Goal: Transaction & Acquisition: Purchase product/service

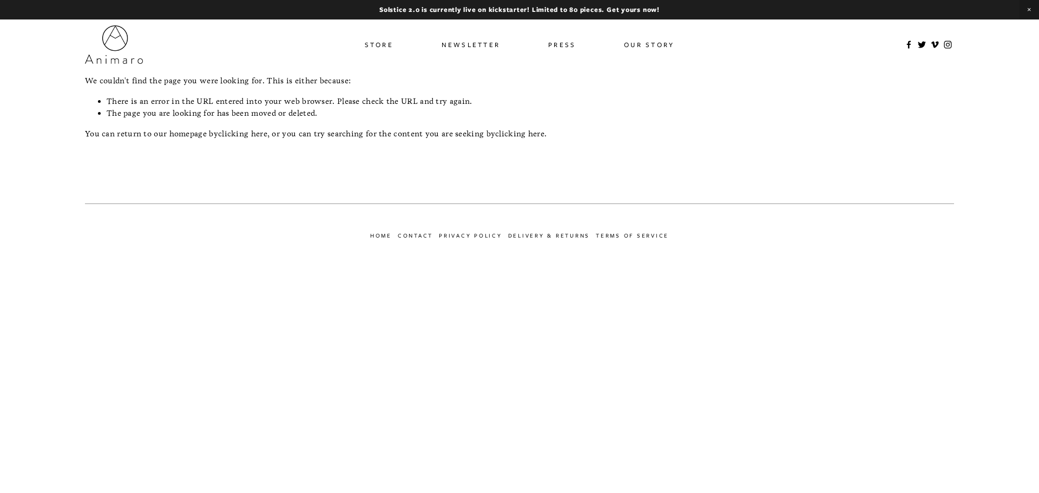
click at [380, 45] on link "Store" at bounding box center [379, 45] width 29 height 16
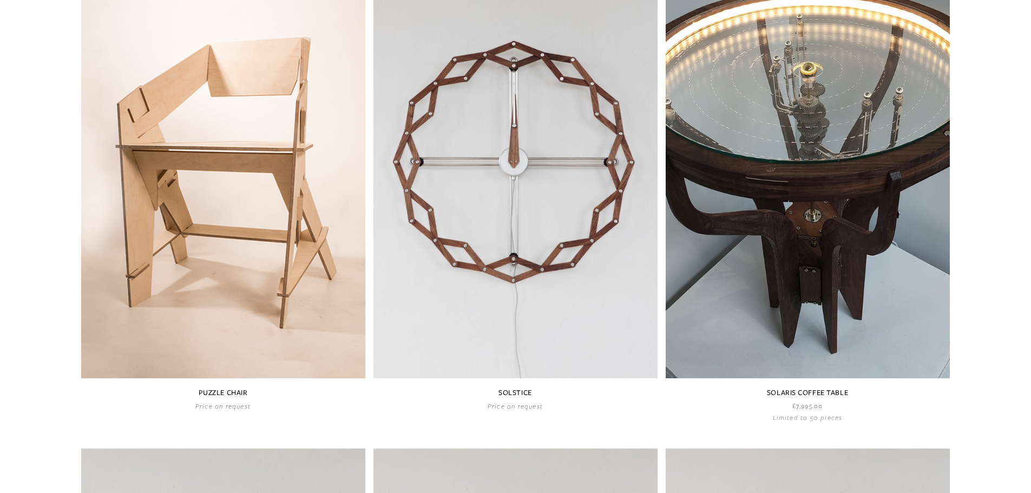
scroll to position [703, 0]
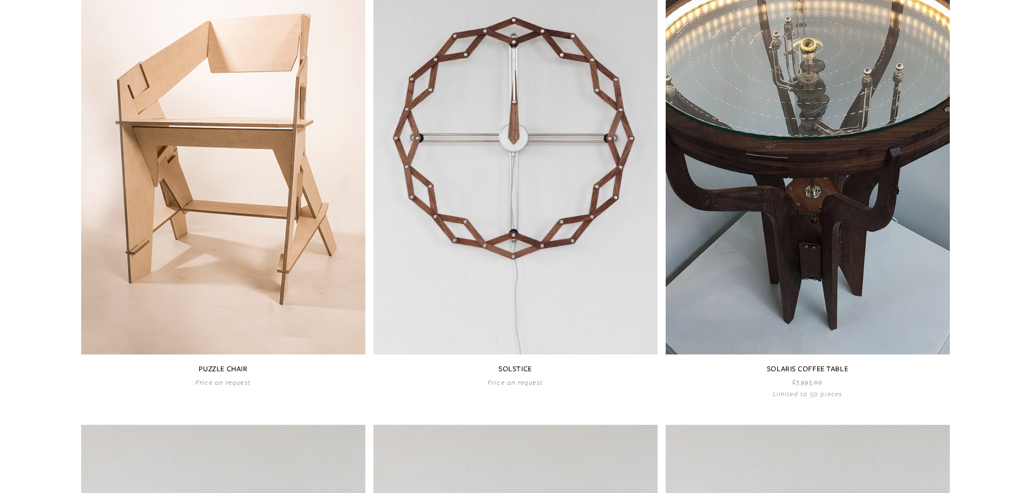
click at [775, 370] on link at bounding box center [808, 163] width 284 height 469
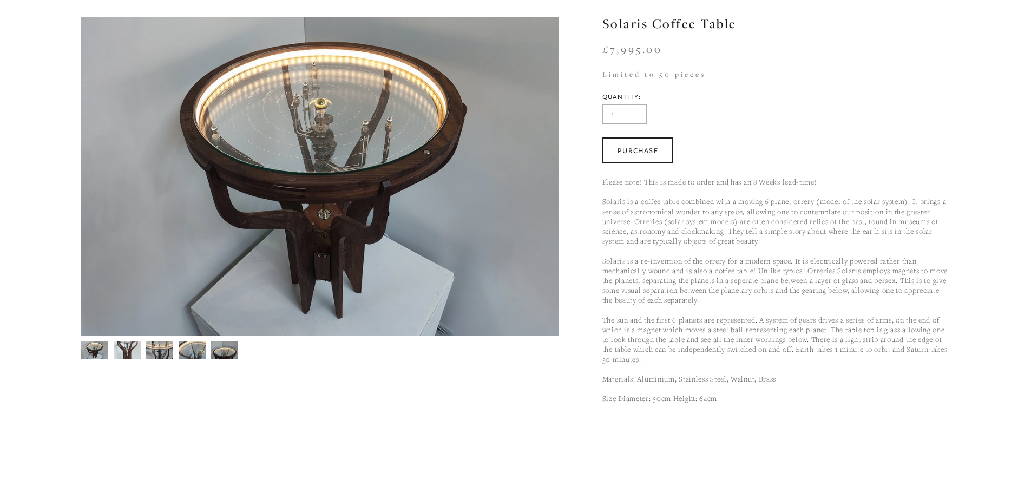
scroll to position [108, 0]
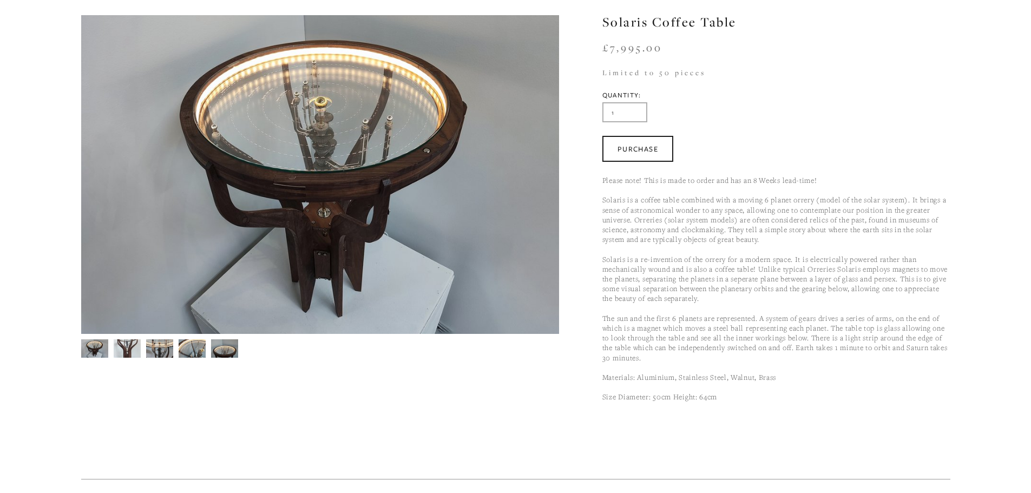
click at [215, 349] on img at bounding box center [224, 349] width 27 height 21
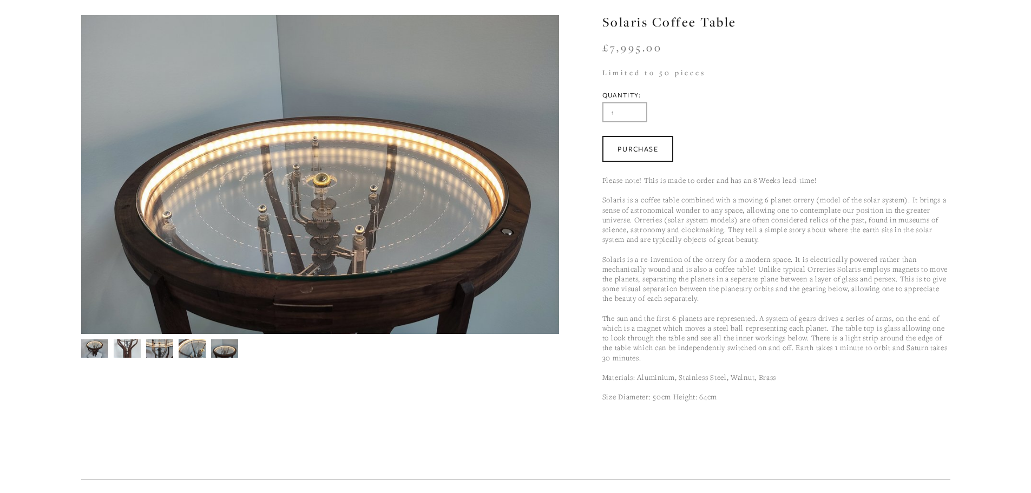
click at [195, 347] on img at bounding box center [192, 349] width 27 height 21
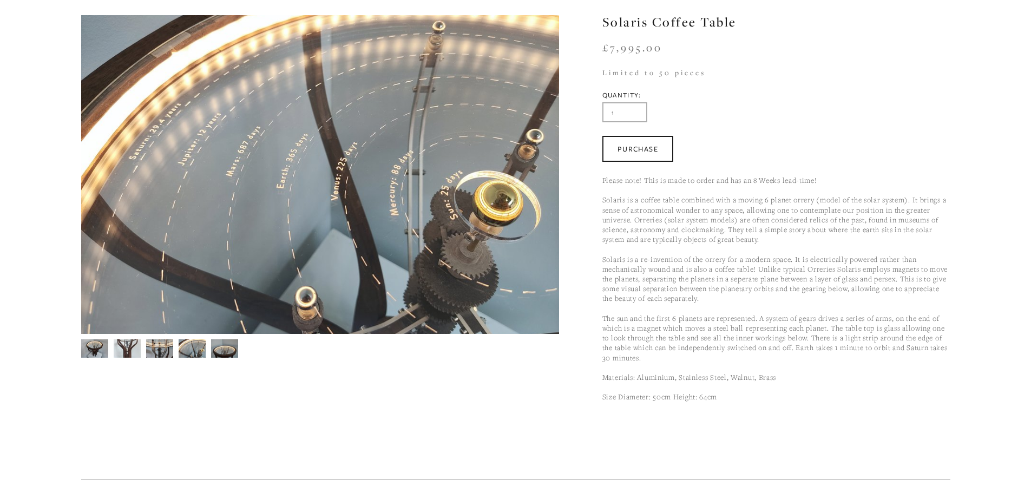
click at [171, 341] on img at bounding box center [159, 348] width 27 height 37
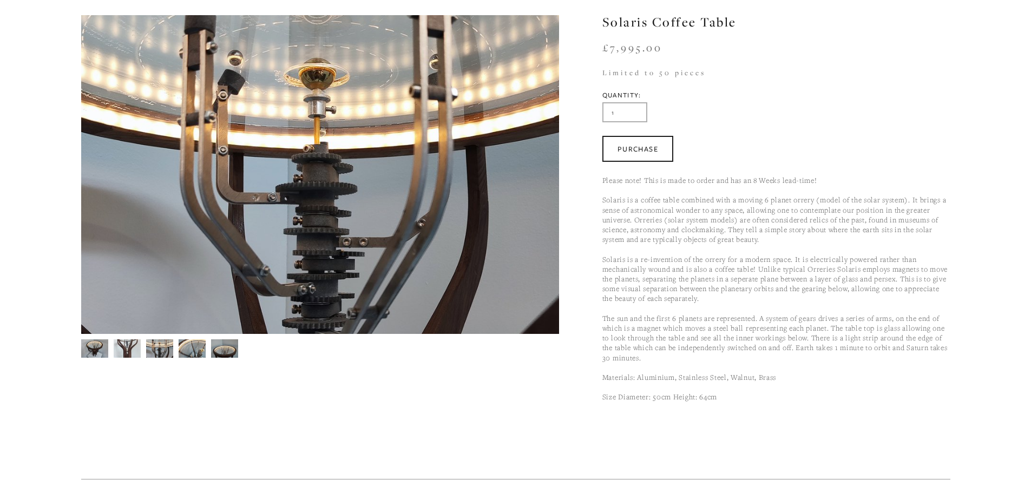
click at [112, 335] on div at bounding box center [317, 346] width 483 height 24
click at [127, 351] on img at bounding box center [127, 348] width 27 height 37
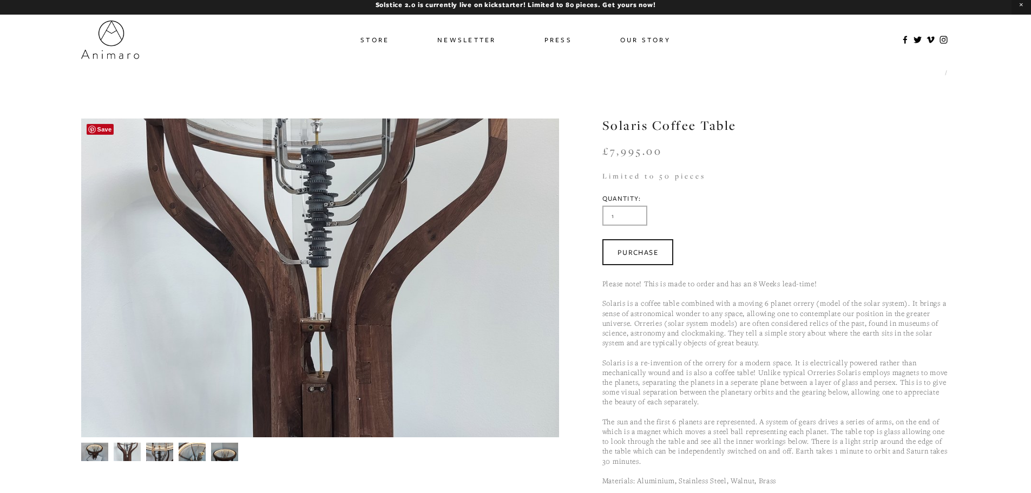
scroll to position [0, 0]
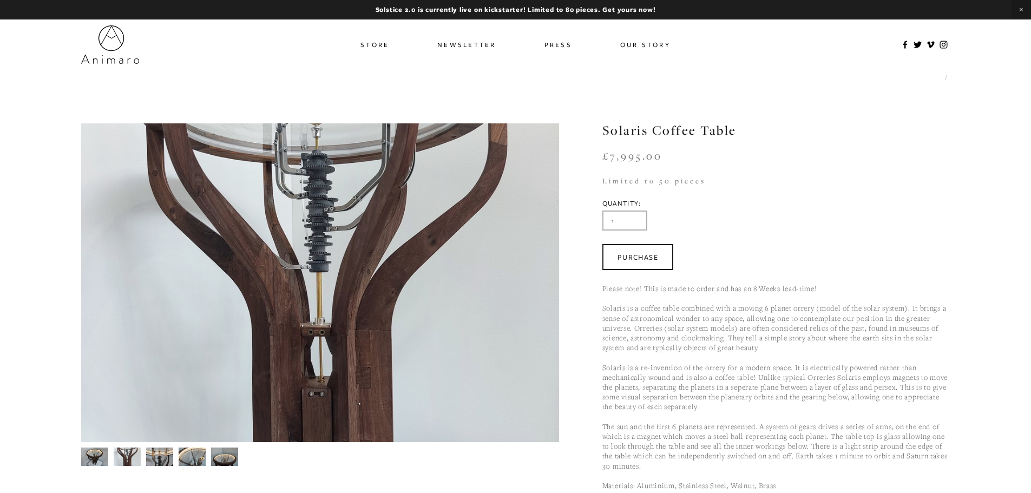
click at [74, 459] on section "Store Solaris Coffee Table Previous Solstice Next Solstice Interlock (Oak & Wal…" at bounding box center [516, 298] width 920 height 459
click at [90, 459] on img at bounding box center [94, 456] width 27 height 18
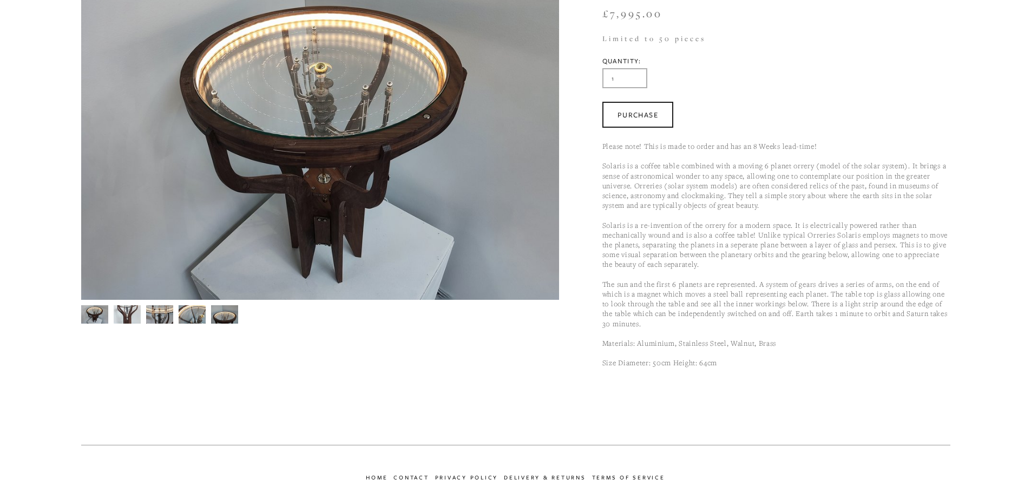
scroll to position [108, 0]
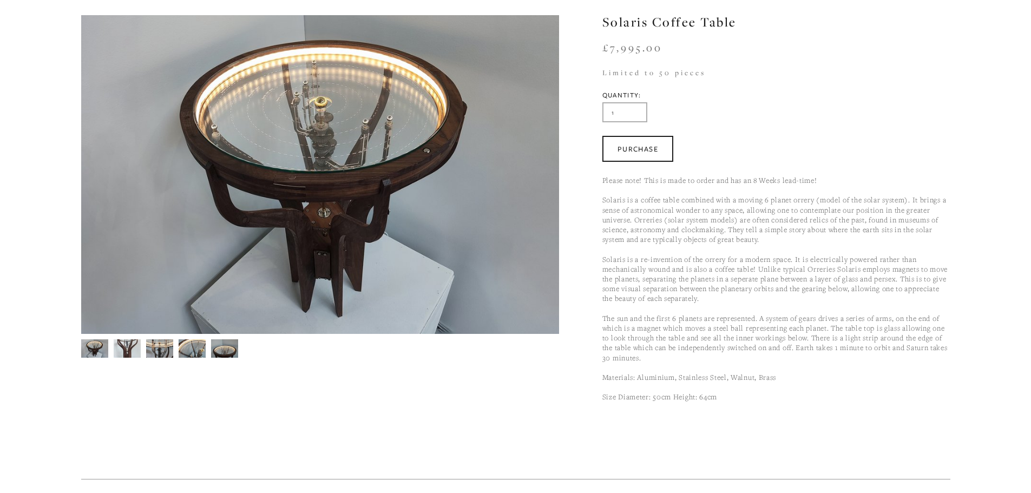
click at [237, 348] on img at bounding box center [224, 349] width 27 height 21
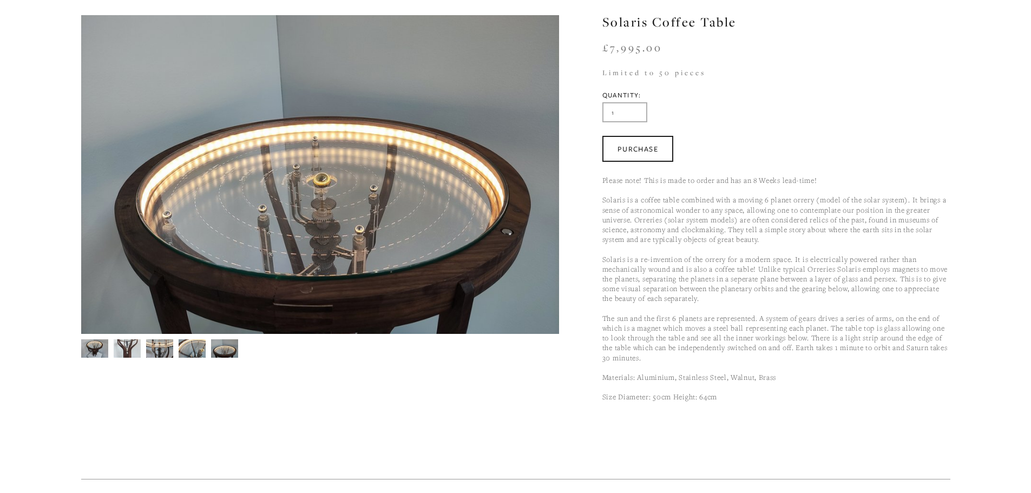
click at [184, 350] on img at bounding box center [192, 349] width 27 height 21
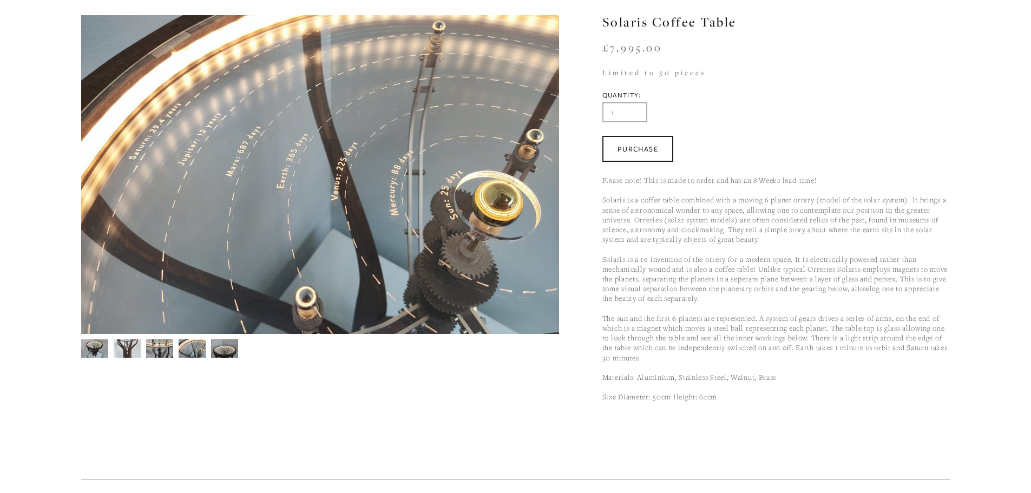
click at [143, 352] on div at bounding box center [317, 346] width 483 height 24
click at [116, 350] on img at bounding box center [127, 348] width 27 height 37
